Goal: Find specific page/section: Find specific page/section

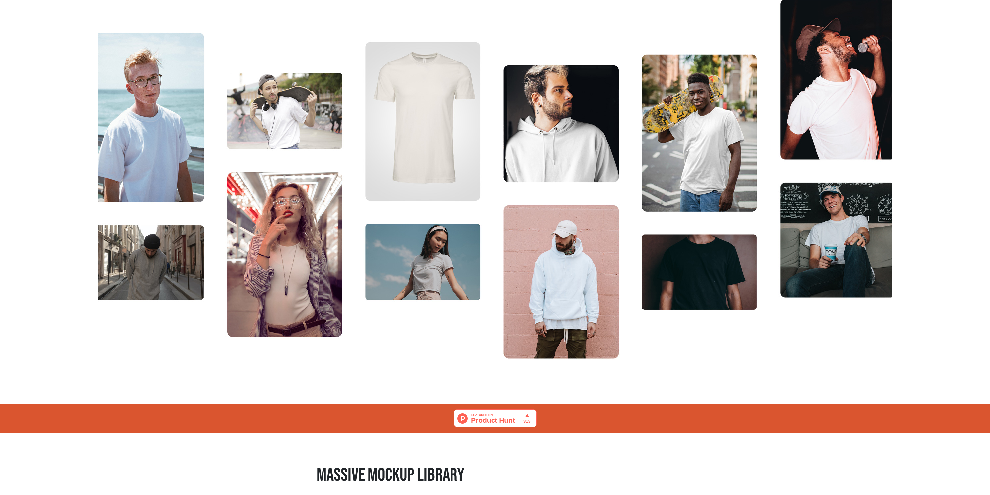
scroll to position [370, 0]
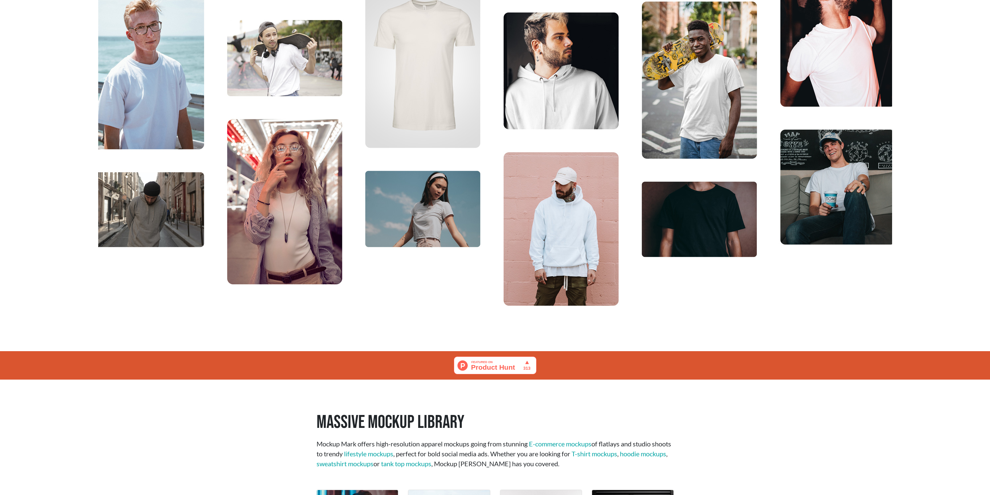
click at [702, 244] on img at bounding box center [495, 127] width 794 height 385
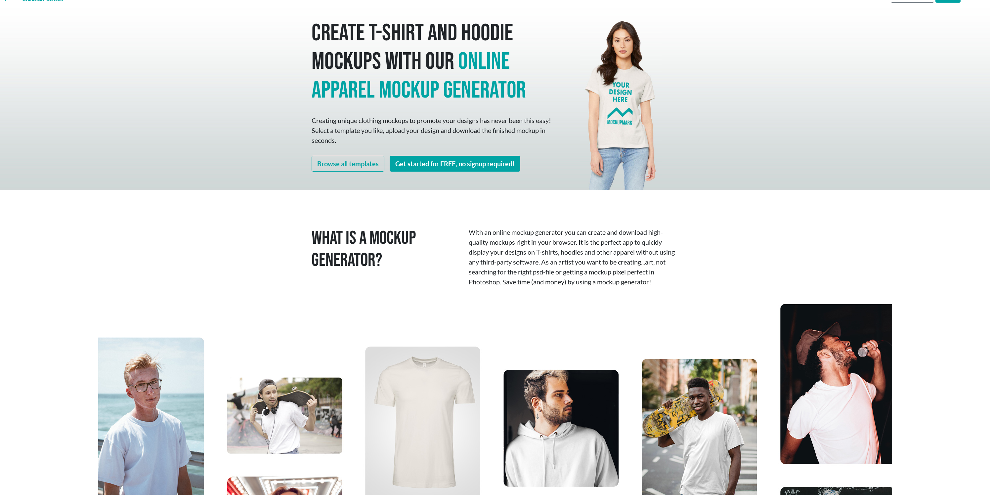
scroll to position [0, 0]
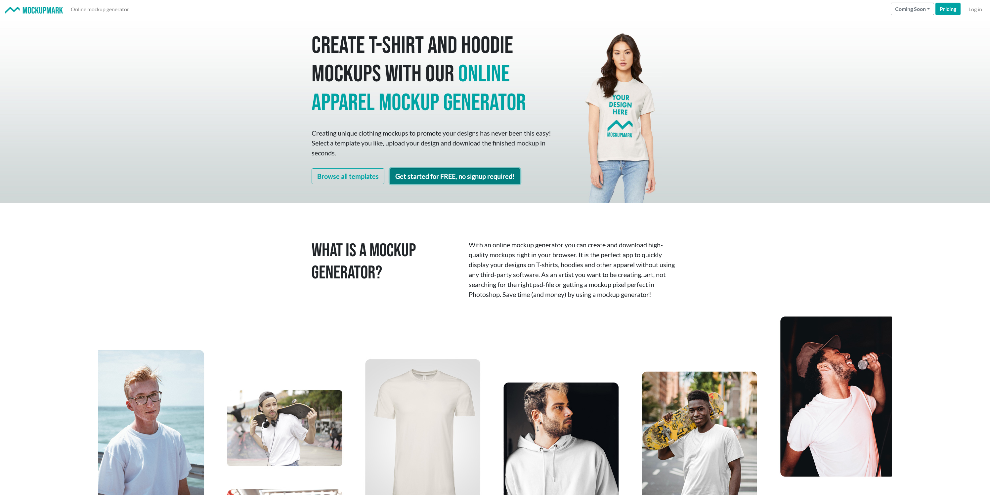
click at [428, 176] on link "Get started for FREE, no signup required!" at bounding box center [455, 176] width 131 height 16
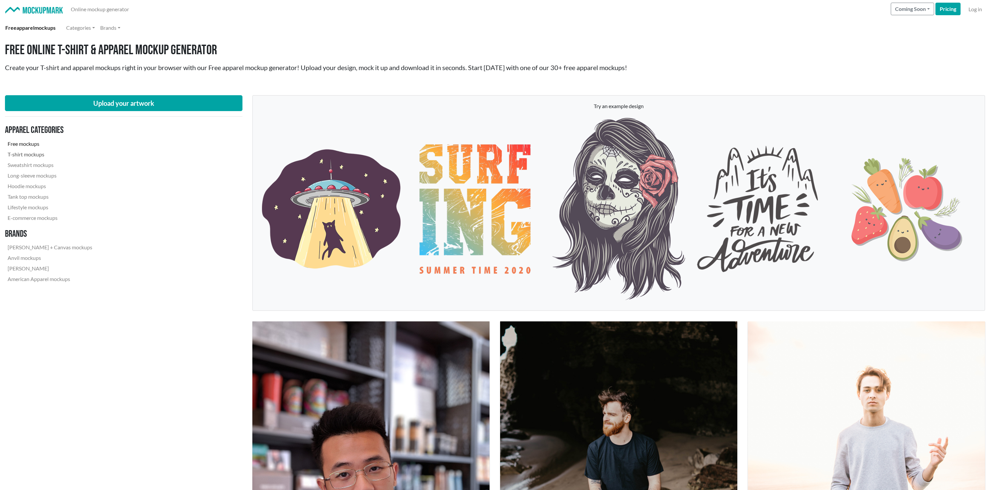
click at [38, 156] on link "T-shirt mockups" at bounding box center [50, 154] width 90 height 11
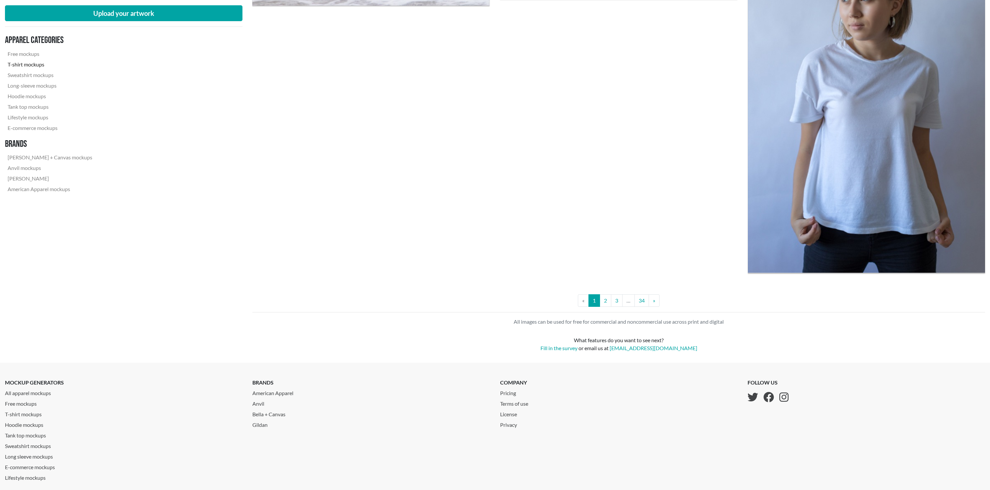
scroll to position [2773, 0]
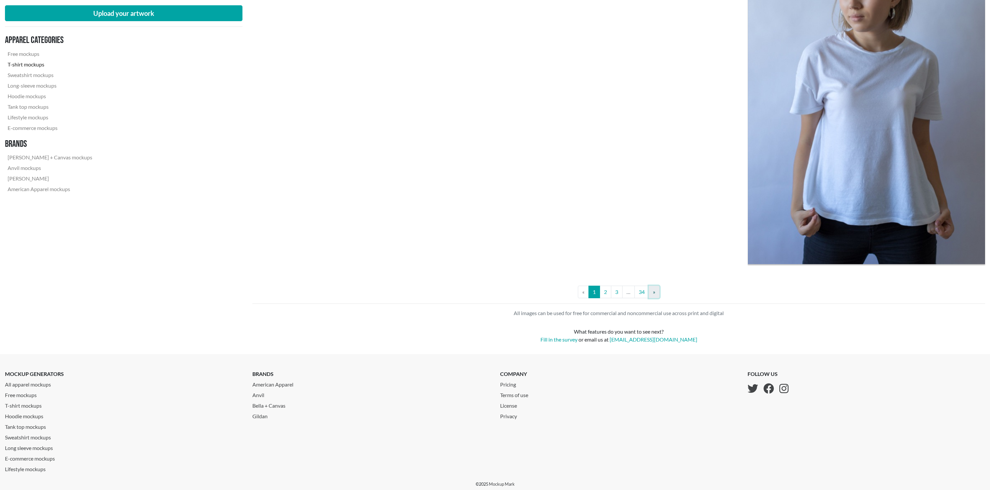
click at [659, 296] on link "» Next" at bounding box center [654, 292] width 11 height 13
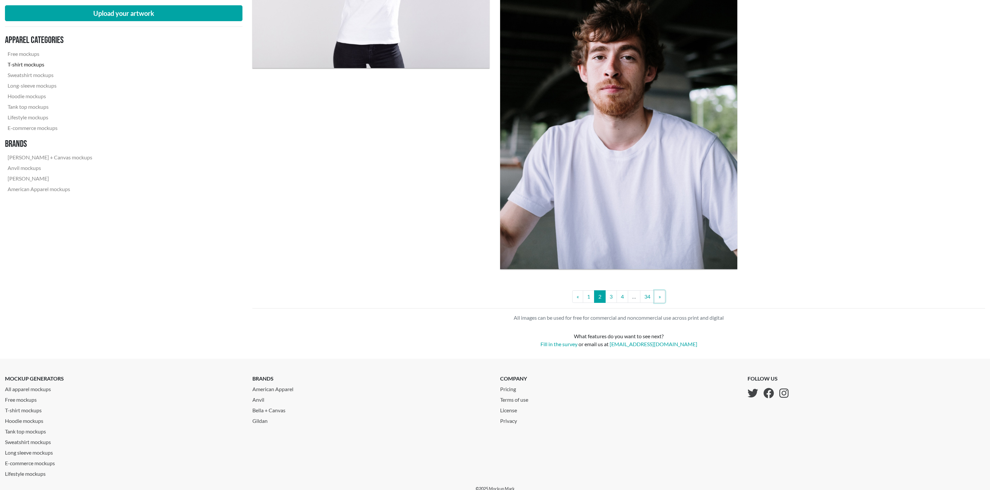
scroll to position [2730, 0]
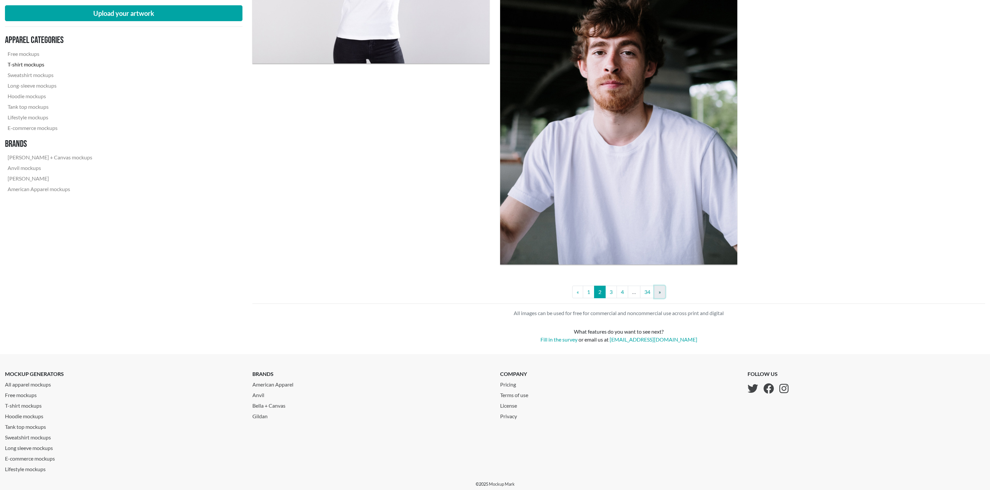
click at [663, 293] on link "» Next" at bounding box center [659, 292] width 11 height 13
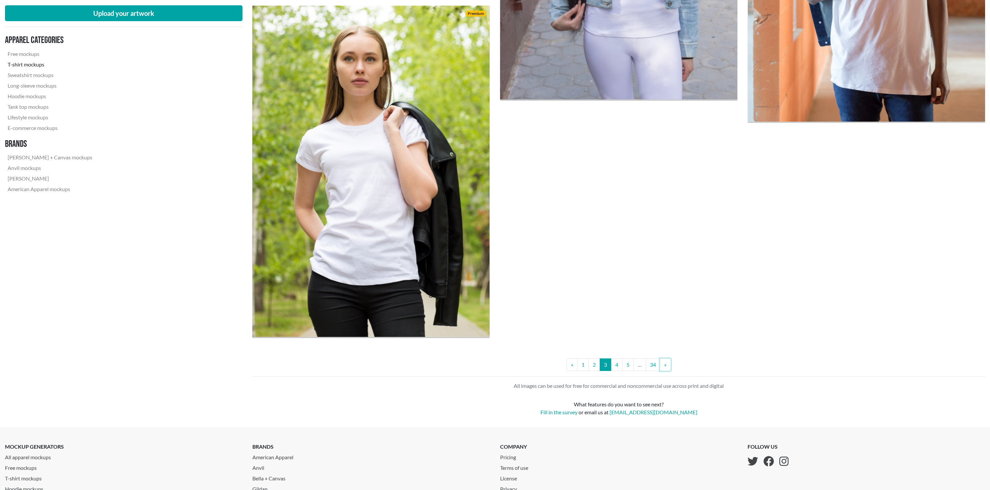
scroll to position [2690, 0]
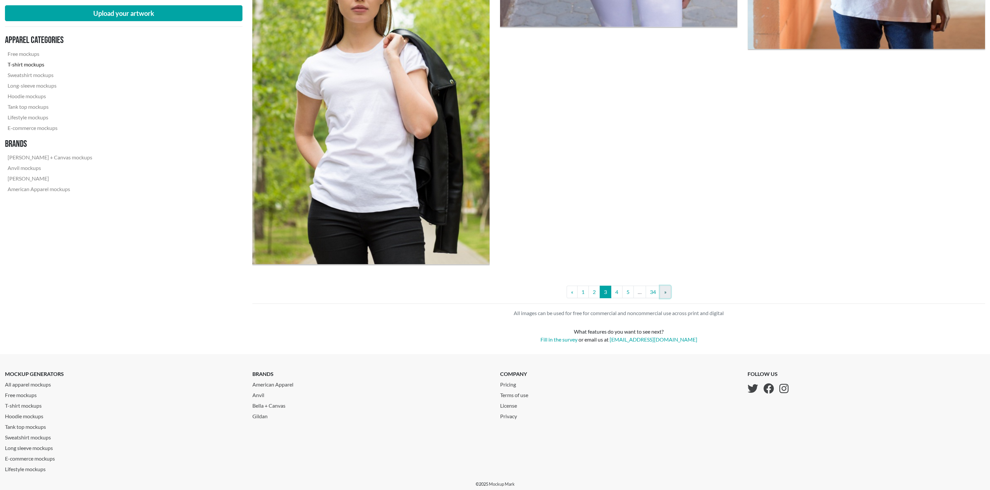
click at [662, 293] on link "» Next" at bounding box center [665, 292] width 11 height 13
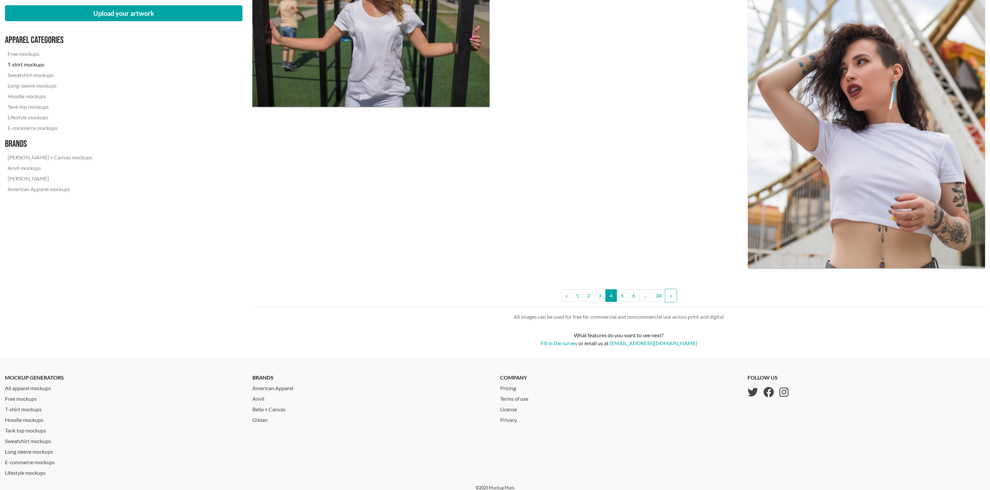
scroll to position [2691, 0]
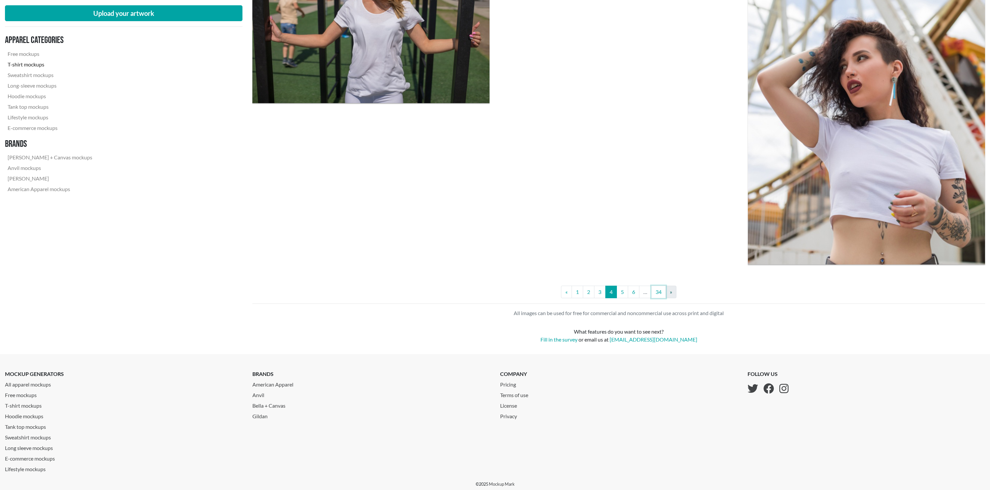
drag, startPoint x: 660, startPoint y: 293, endPoint x: 666, endPoint y: 294, distance: 6.0
click at [668, 294] on link "» Next" at bounding box center [670, 292] width 11 height 13
